Goal: Navigation & Orientation: Find specific page/section

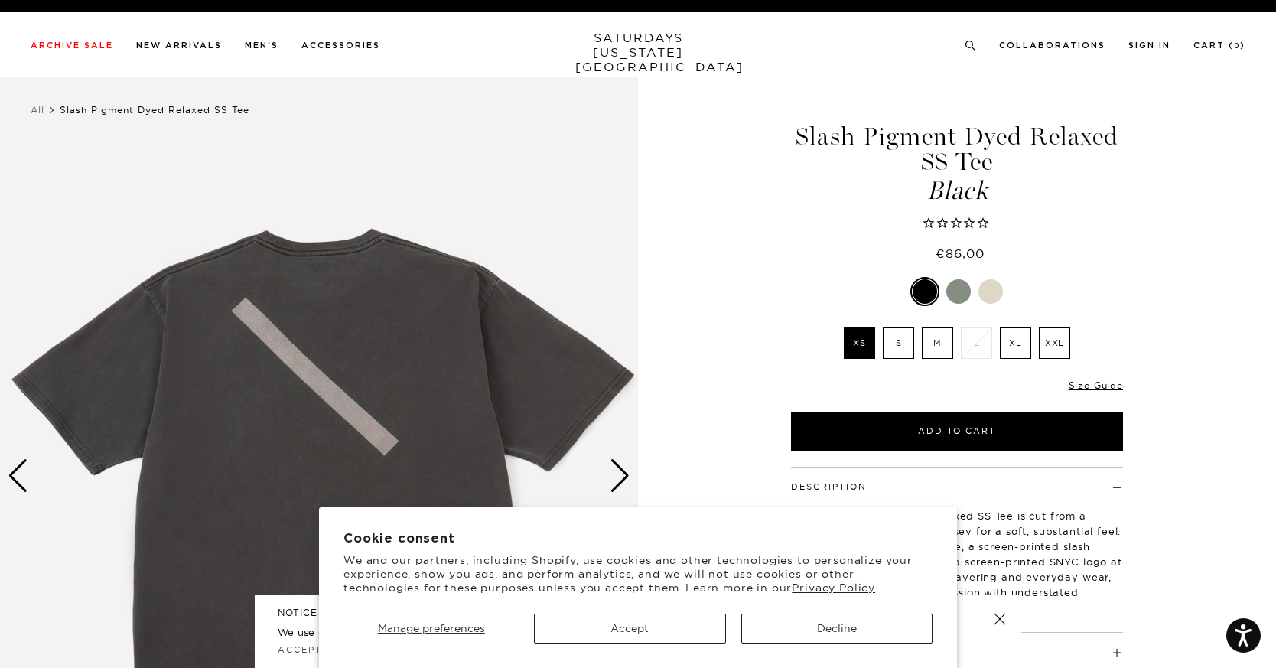
click at [662, 627] on button "Accept" at bounding box center [629, 629] width 191 height 30
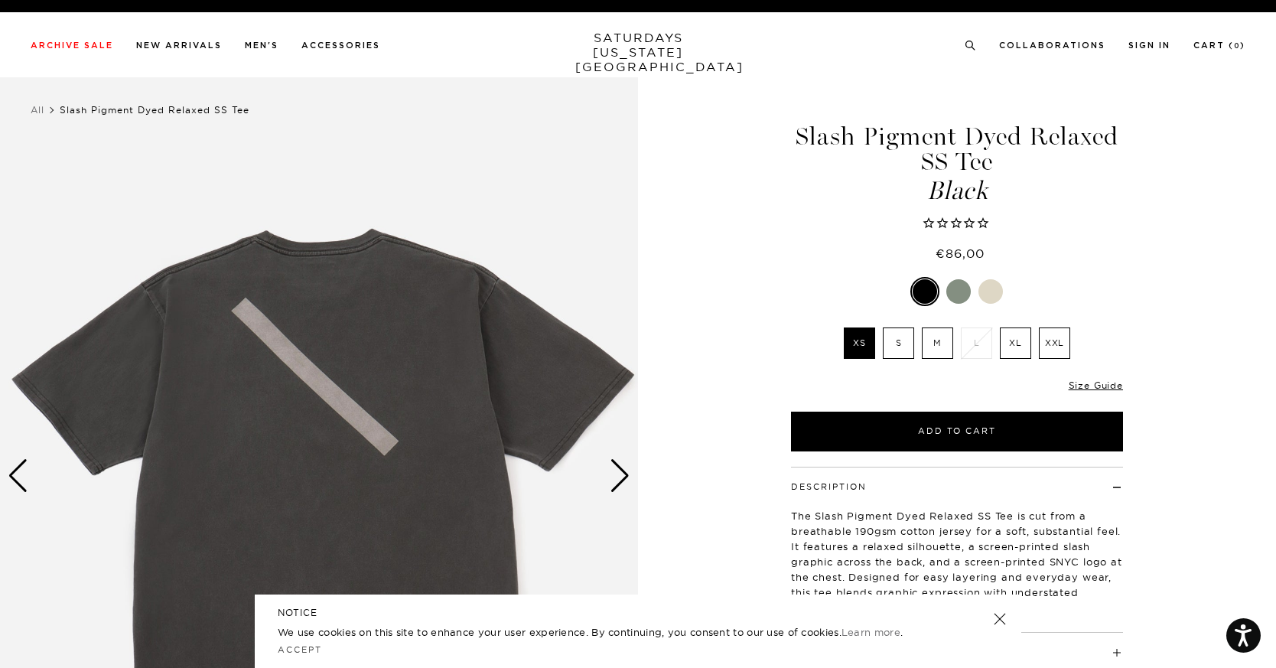
click at [998, 615] on link at bounding box center [999, 618] width 21 height 21
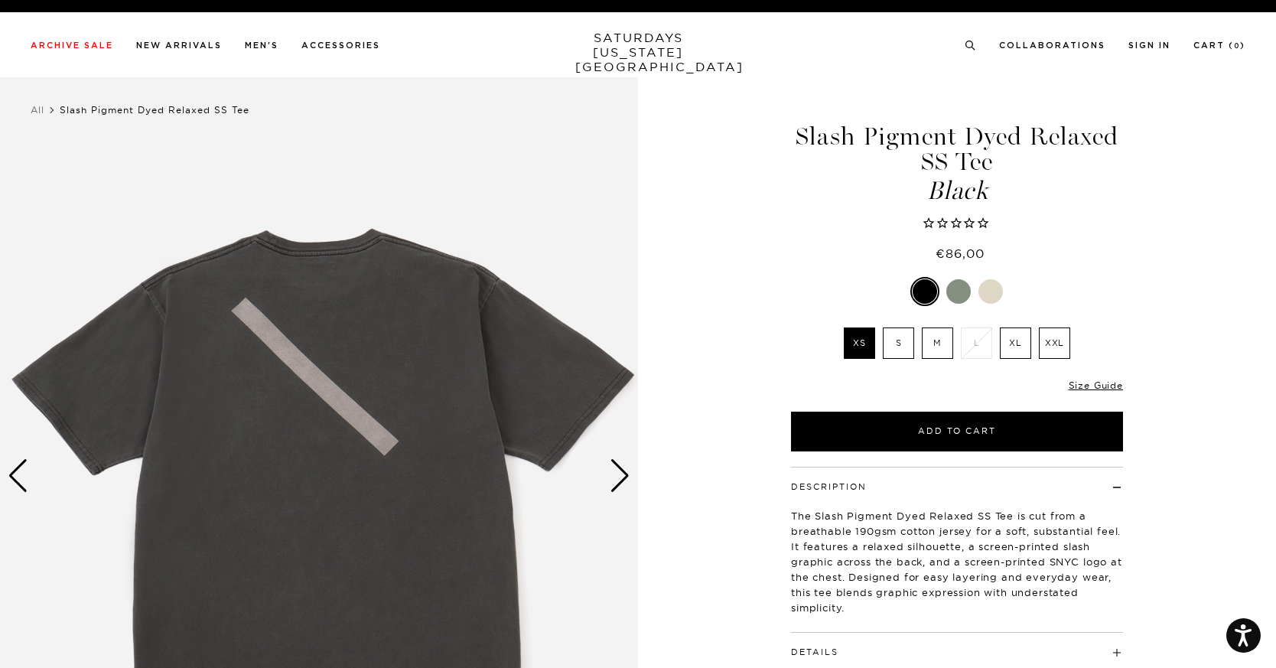
scroll to position [0, 1]
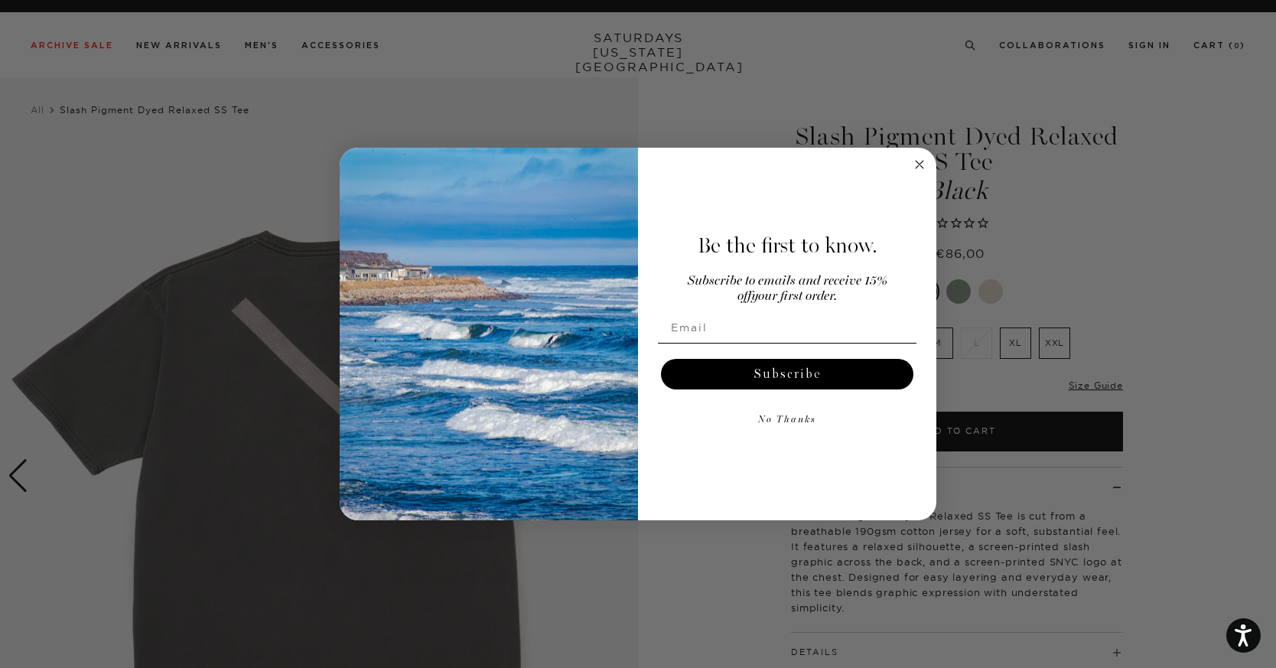
click at [917, 161] on icon "Close dialog" at bounding box center [920, 165] width 8 height 8
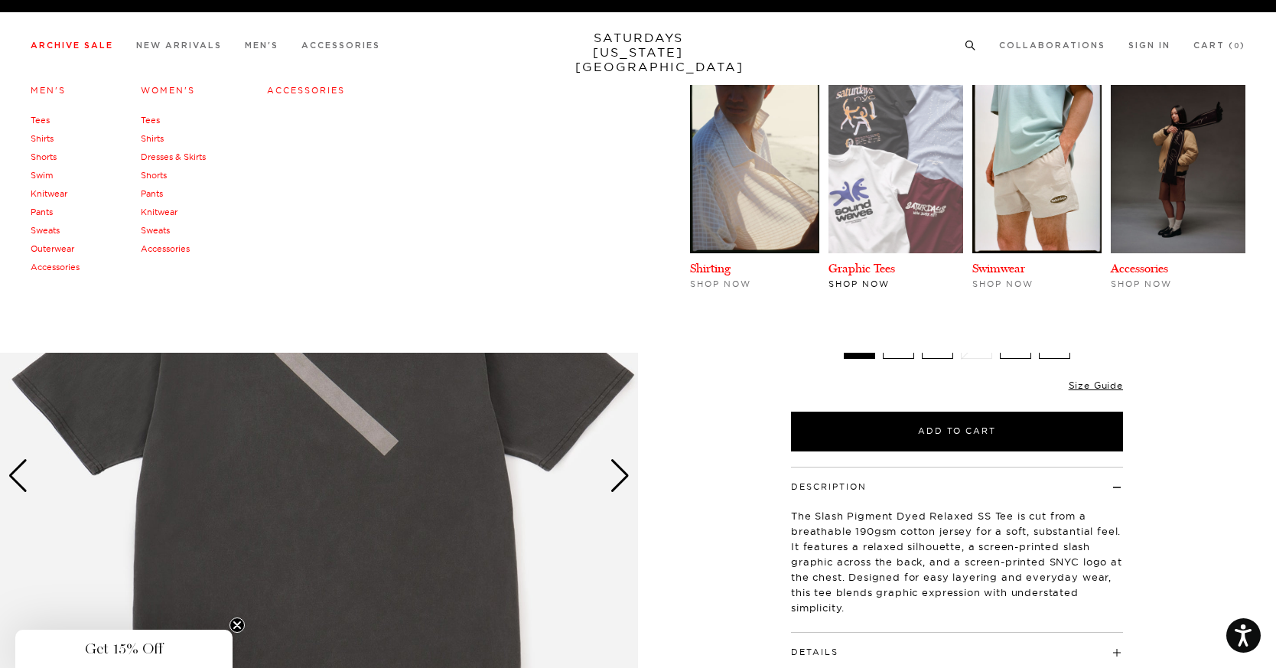
click at [895, 177] on img at bounding box center [895, 169] width 135 height 168
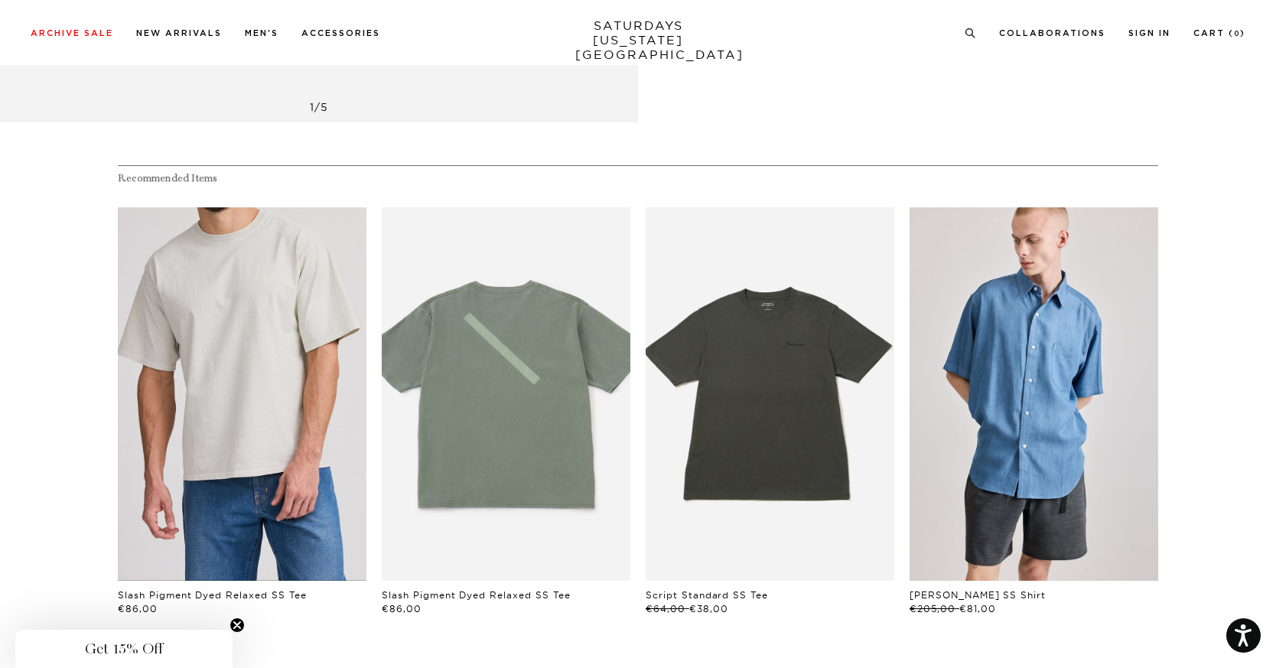
scroll to position [749, 1]
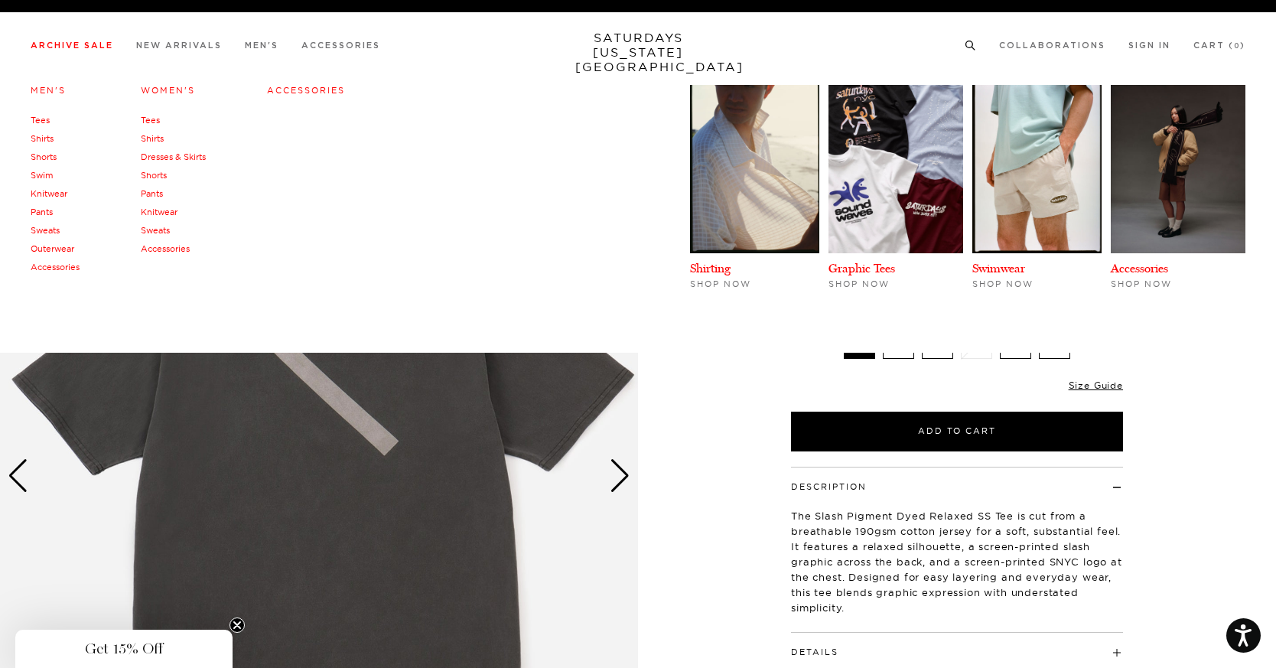
click at [149, 120] on link "Tees" at bounding box center [150, 120] width 19 height 11
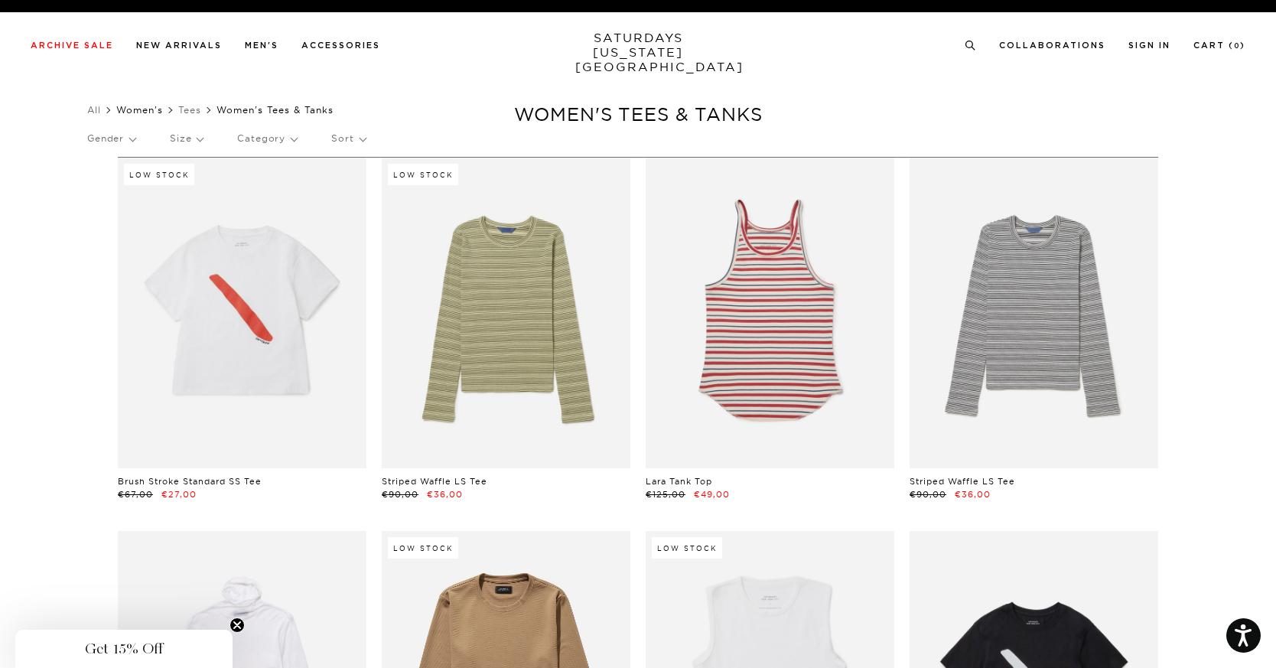
click at [157, 112] on link "Women's" at bounding box center [139, 109] width 47 height 11
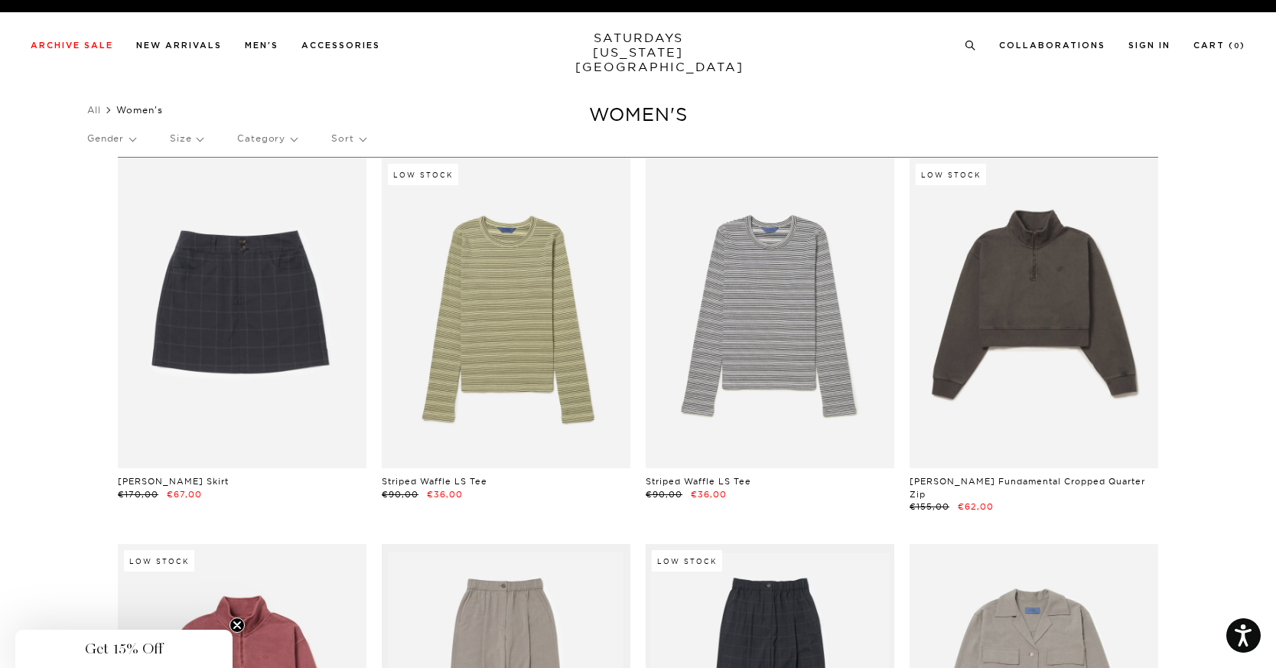
scroll to position [0, 7]
